Goal: Find specific page/section: Find specific page/section

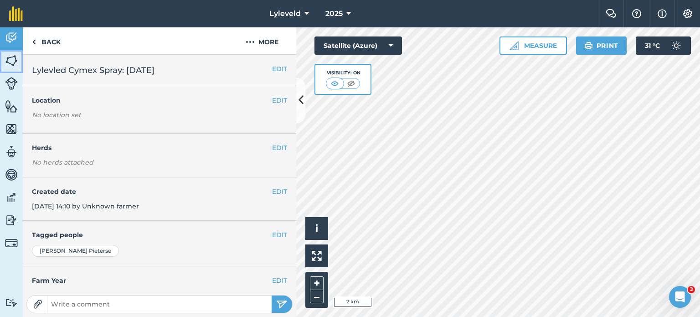
click at [9, 60] on img at bounding box center [11, 61] width 13 height 14
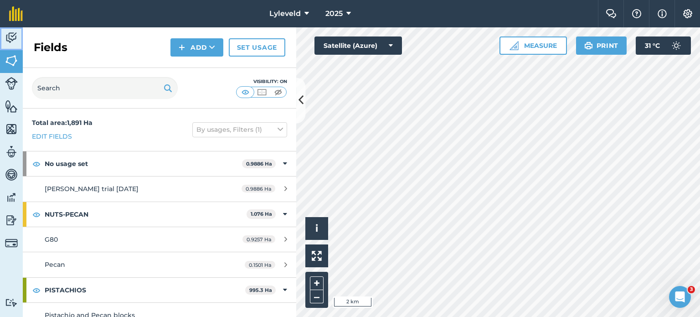
click at [13, 37] on img at bounding box center [11, 38] width 13 height 14
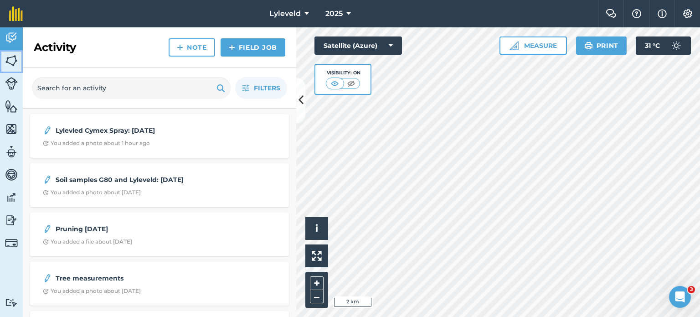
click at [11, 61] on img at bounding box center [11, 61] width 13 height 14
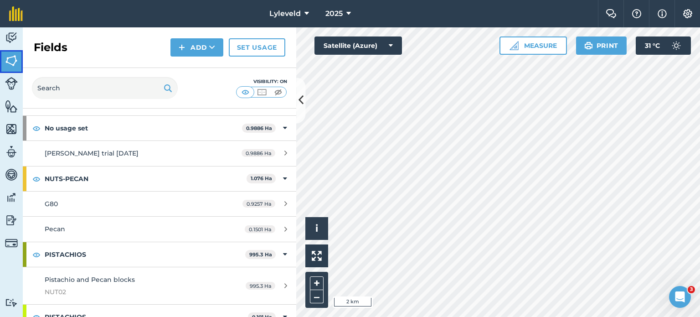
scroll to position [46, 0]
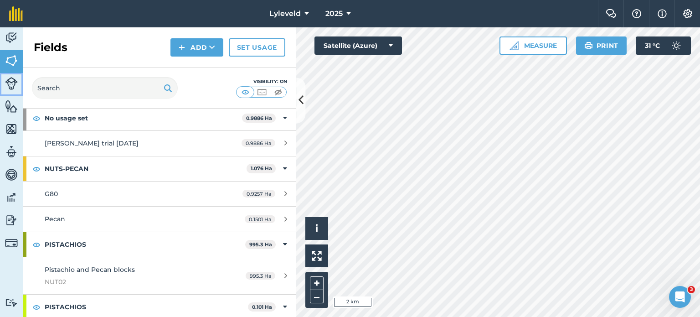
click at [12, 83] on img at bounding box center [11, 83] width 13 height 13
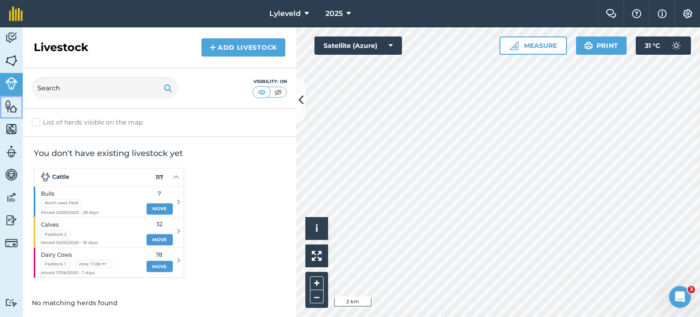
click at [13, 107] on img at bounding box center [11, 106] width 13 height 14
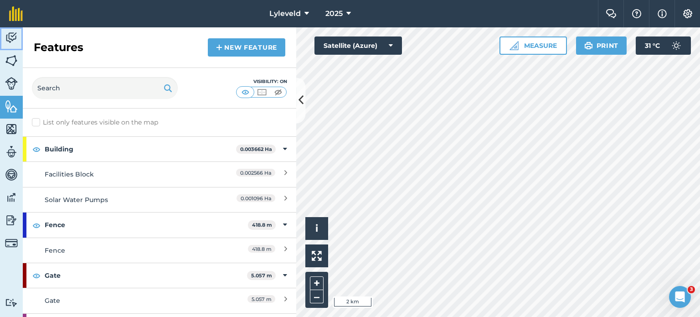
click at [12, 37] on img at bounding box center [11, 38] width 13 height 14
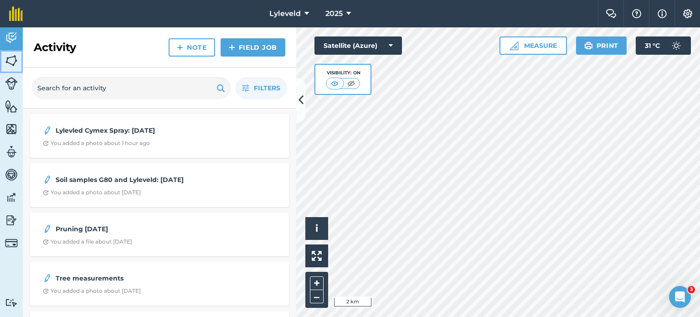
click at [10, 61] on img at bounding box center [11, 61] width 13 height 14
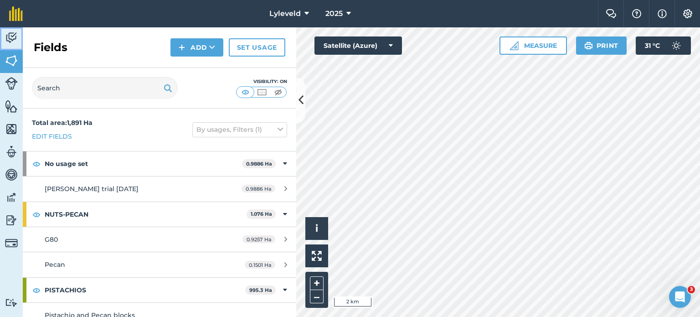
click at [10, 37] on img at bounding box center [11, 38] width 13 height 14
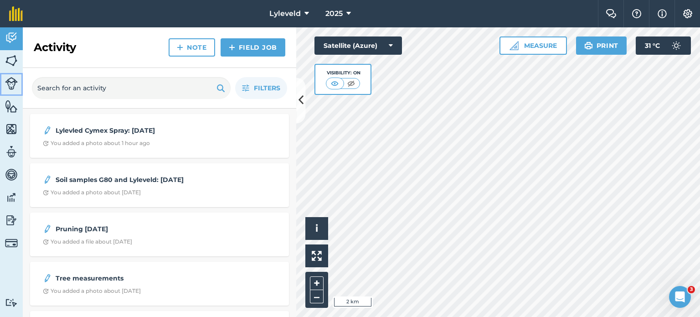
click at [12, 83] on img at bounding box center [11, 83] width 13 height 13
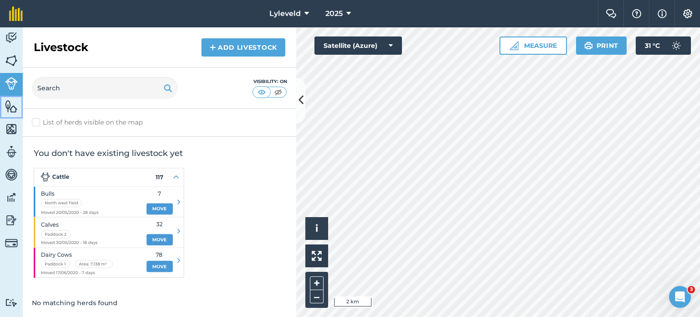
click at [14, 108] on img at bounding box center [11, 106] width 13 height 14
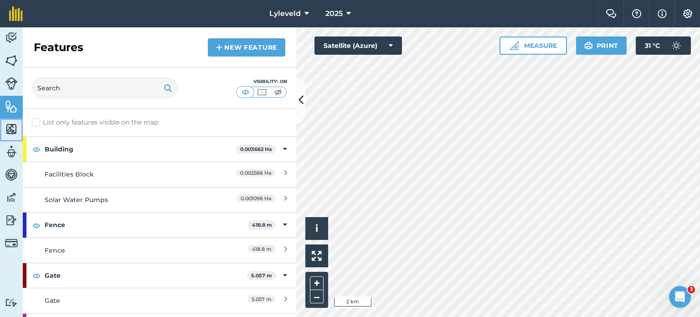
click at [14, 130] on img at bounding box center [11, 129] width 13 height 14
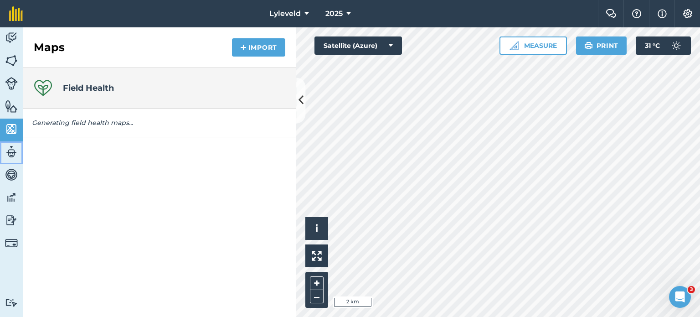
click at [12, 150] on img at bounding box center [11, 152] width 13 height 14
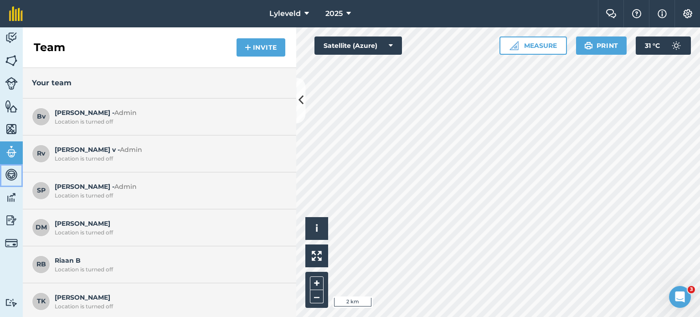
click at [11, 175] on img at bounding box center [11, 175] width 13 height 14
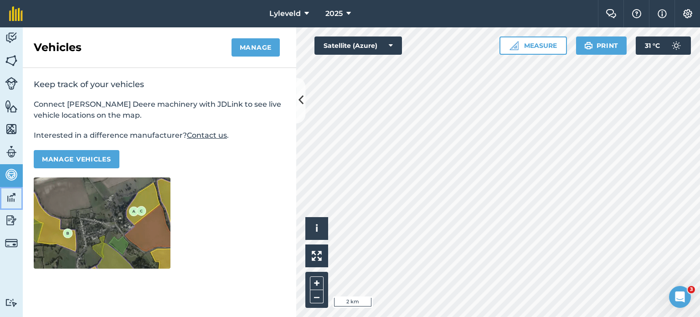
click at [13, 199] on img at bounding box center [11, 198] width 13 height 14
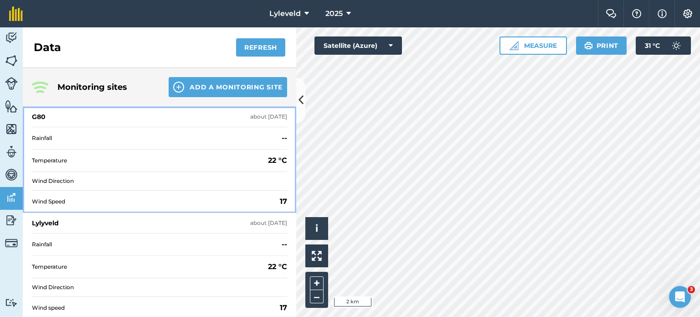
click at [37, 117] on div "G80" at bounding box center [39, 116] width 14 height 9
